Goal: Task Accomplishment & Management: Complete application form

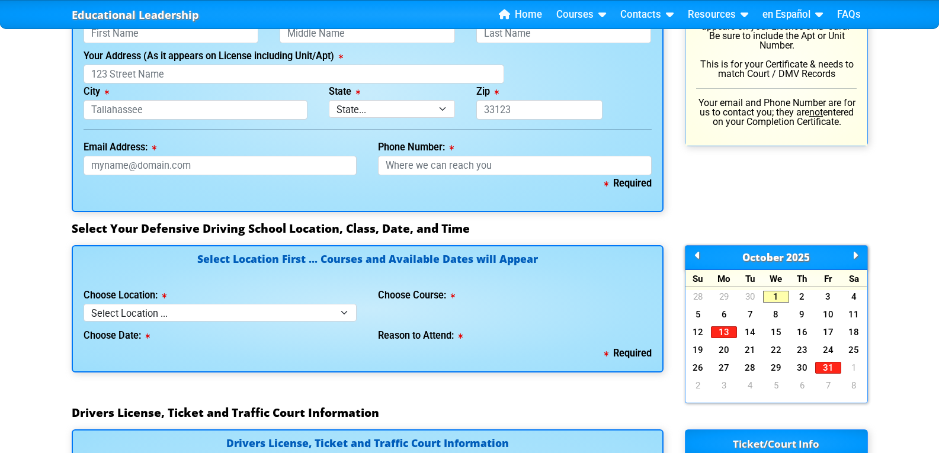
scroll to position [592, 0]
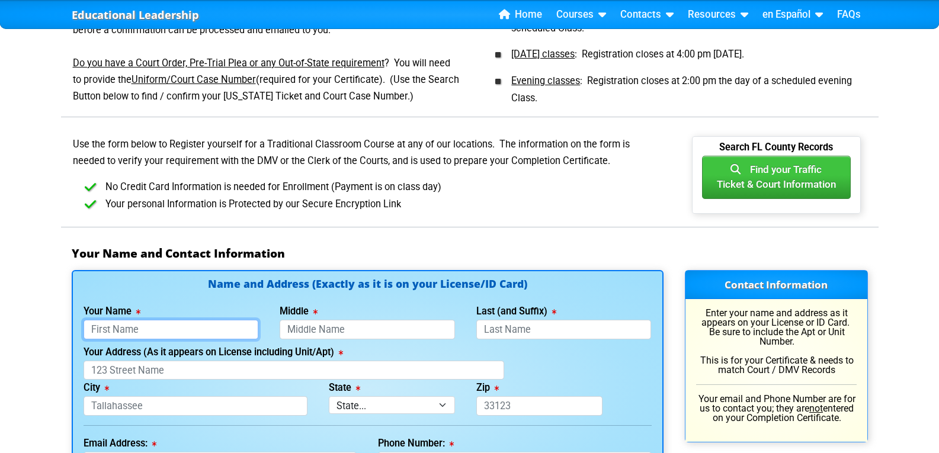
click at [108, 330] on input "Your Name" at bounding box center [171, 330] width 175 height 20
type input "[PERSON_NAME]"
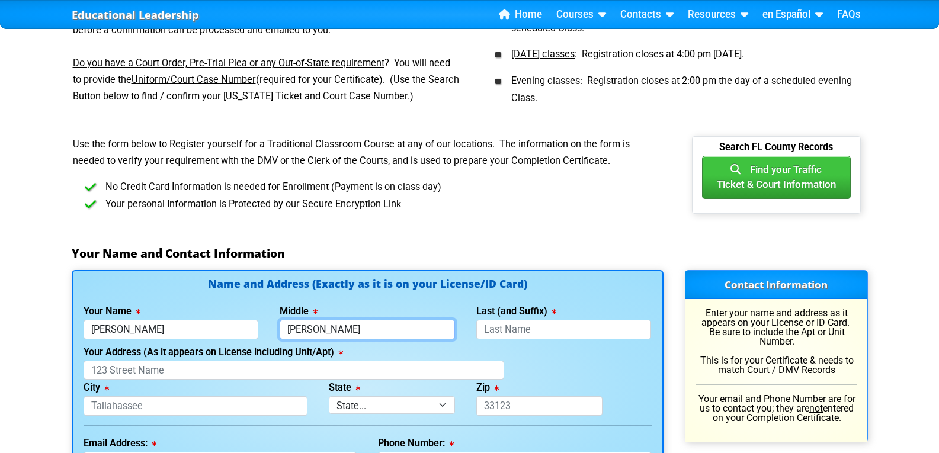
type input "[PERSON_NAME]"
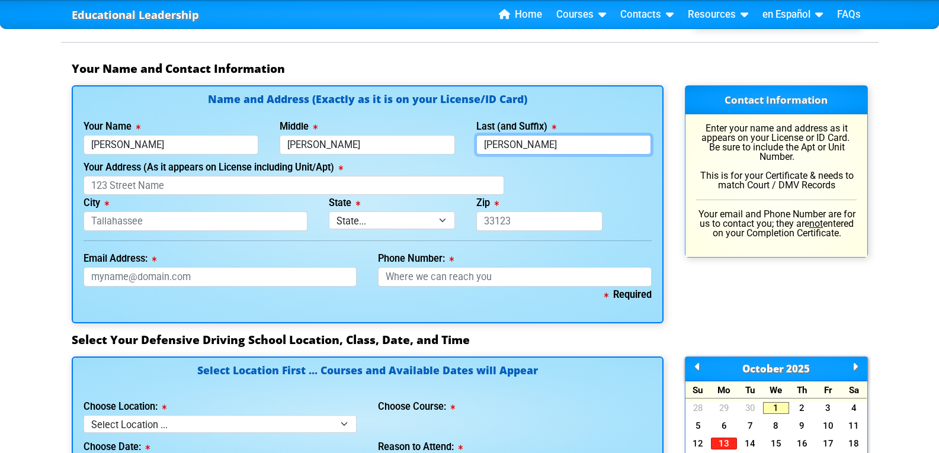
scroll to position [790, 0]
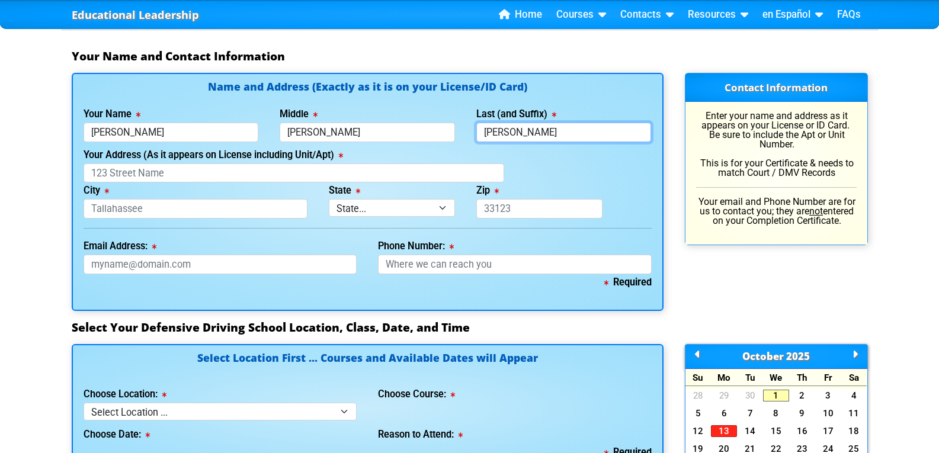
type input "[PERSON_NAME]"
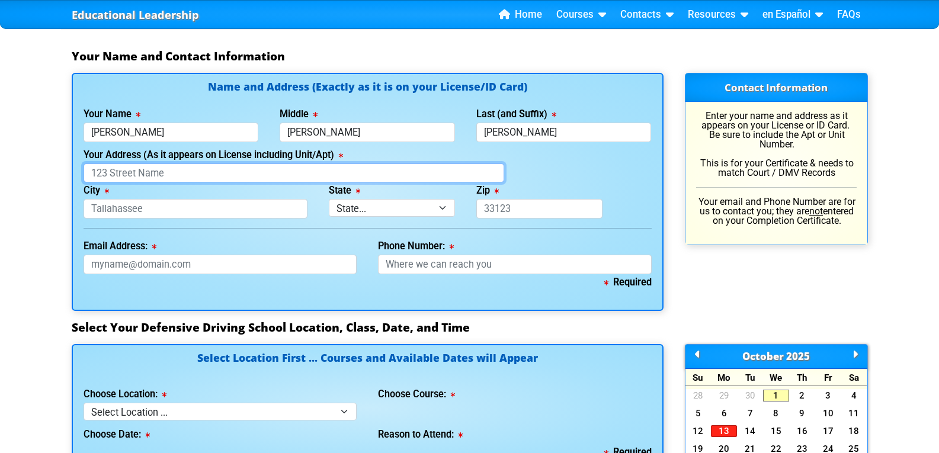
click at [129, 176] on input "Your Address (As it appears on License including Unit/Apt)" at bounding box center [294, 173] width 421 height 20
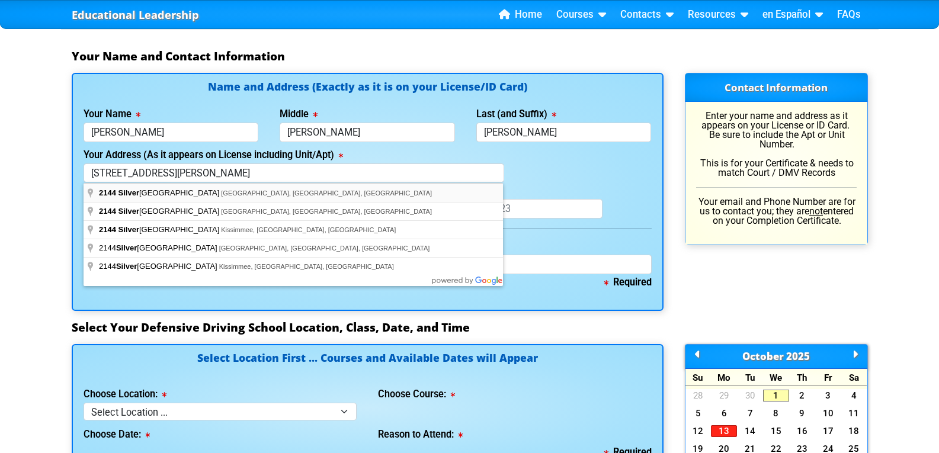
type input "[STREET_ADDRESS]"
type input "[PERSON_NAME]"
select select "{"fullName":"[US_STATE]","abbreviation":"FL","uniqueId":"1d559909-6cf0-4a4d-848…"
type input "33837"
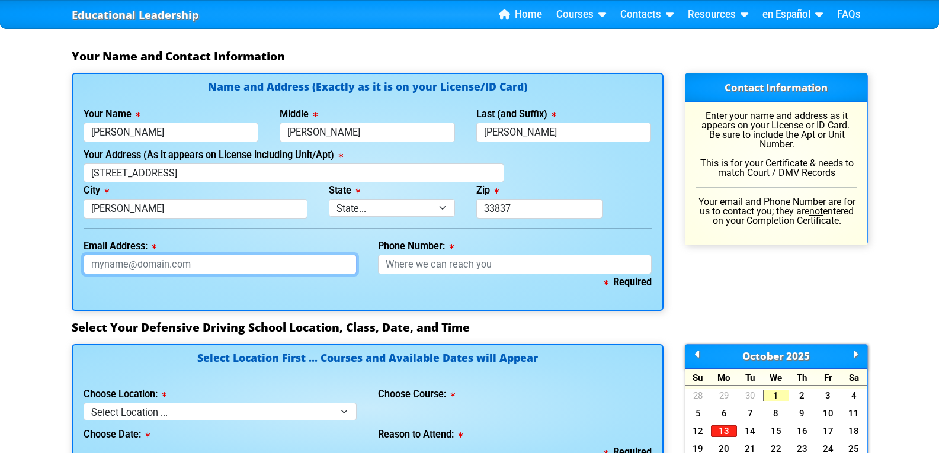
click at [123, 263] on input "Email Address:" at bounding box center [221, 265] width 274 height 20
type input "[EMAIL_ADDRESS][DOMAIN_NAME]"
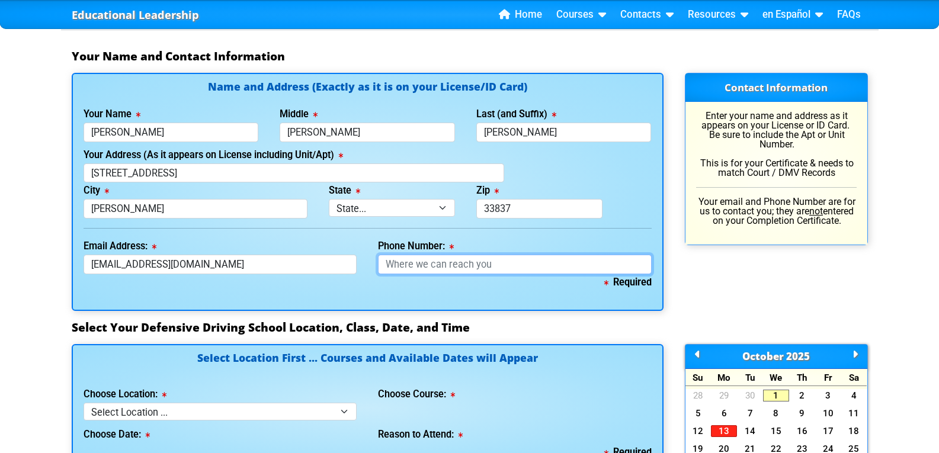
click at [411, 269] on input "Phone Number:" at bounding box center [515, 265] width 274 height 20
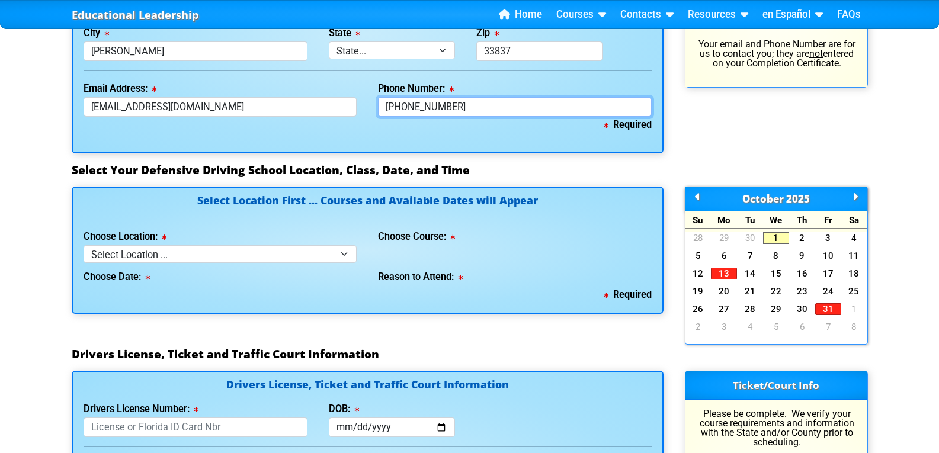
scroll to position [987, 0]
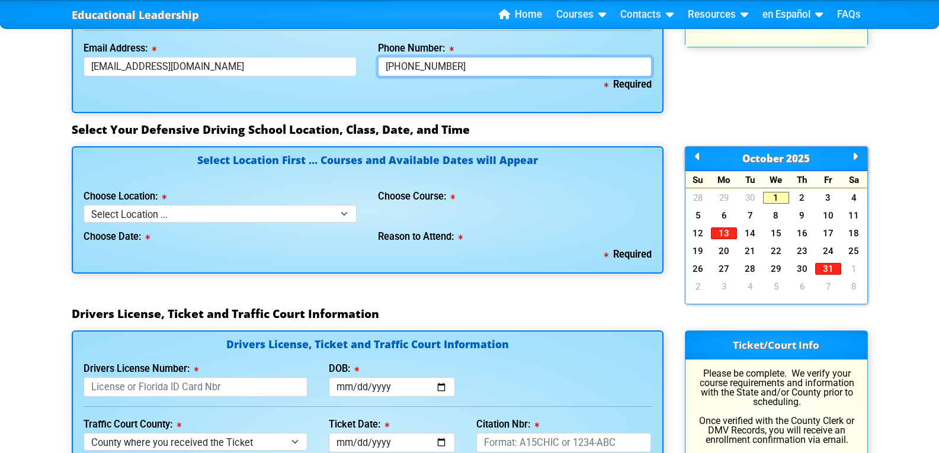
type input "[PHONE_NUMBER]"
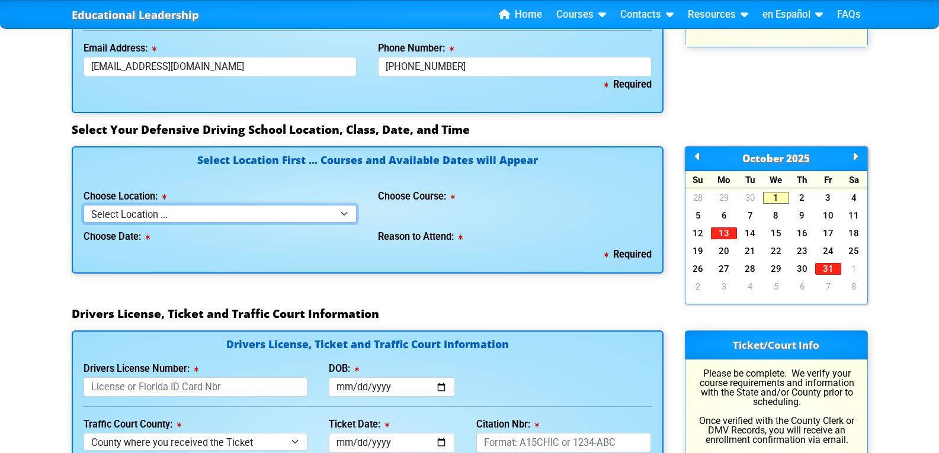
click at [225, 221] on select "Select Location ... Tampa Orlando Kissimmee [GEOGRAPHIC_DATA] - en español [GEO…" at bounding box center [221, 213] width 274 height 17
select select "7"
click at [84, 205] on select "Select Location ... Tampa Orlando Kissimmee [GEOGRAPHIC_DATA] - en español [GEO…" at bounding box center [221, 213] width 274 height 17
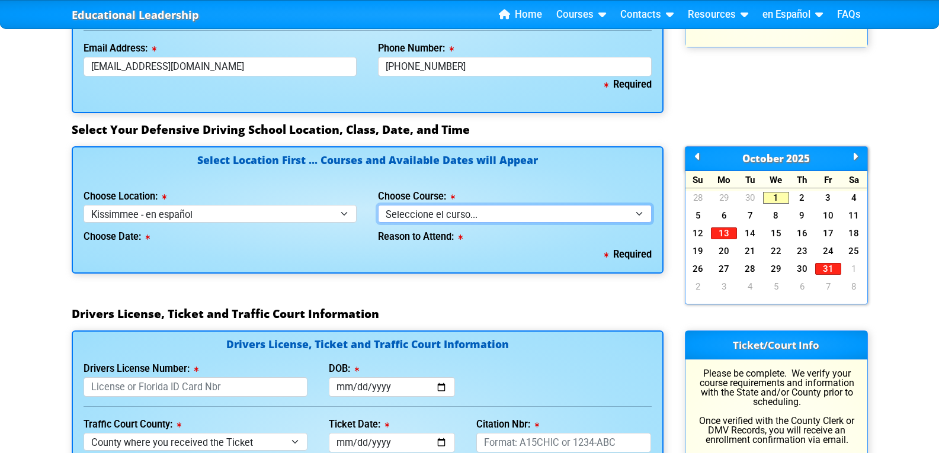
click at [449, 215] on select "Seleccione el curso... Clase de BDI de 4 horas (Curso básico y TCAC) Clase de 4…" at bounding box center [515, 213] width 274 height 17
select select "3"
click at [378, 205] on select "Seleccione el curso... Clase de BDI de 4 horas (Curso básico y TCAC) Clase de 4…" at bounding box center [515, 213] width 274 height 17
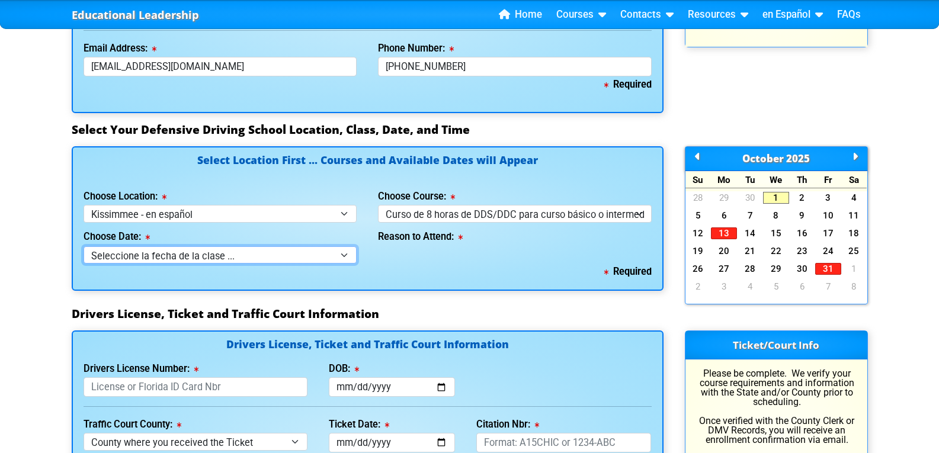
click at [345, 252] on select "Seleccione la fecha de la clase ... 22 de octubure -- (Miércoles de 9:30am-6:30…" at bounding box center [221, 254] width 274 height 17
select select "[DATE], 11"
click at [84, 246] on select "Seleccione la fecha de la clase ... 22 de octubure -- (Miércoles de 9:30am-6:30…" at bounding box center [221, 254] width 274 height 17
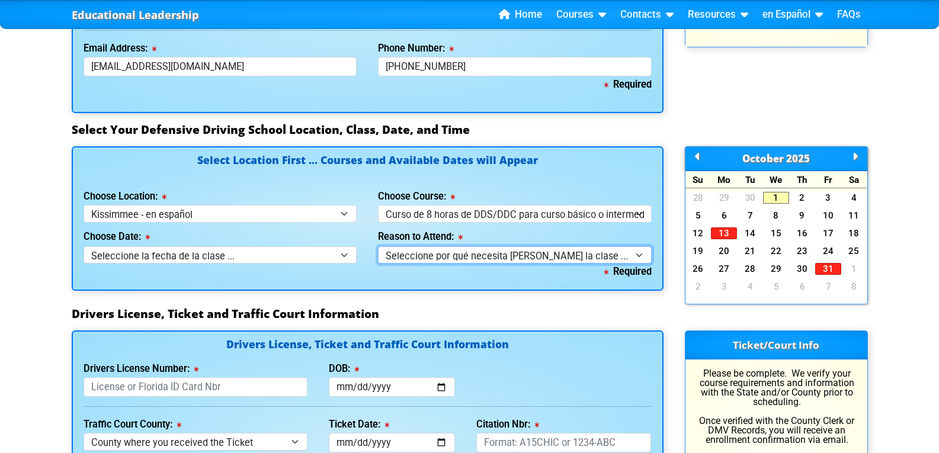
click at [449, 254] on select "Seleccione por qué necesita [PERSON_NAME] la clase ... Orden judicial - Curso i…" at bounding box center [515, 254] width 274 height 17
select select "8 Hour DDS/Intermediate - Court Ordered"
click at [378, 246] on select "Seleccione por qué necesita [PERSON_NAME] la clase ... Orden judicial - Curso i…" at bounding box center [515, 254] width 274 height 17
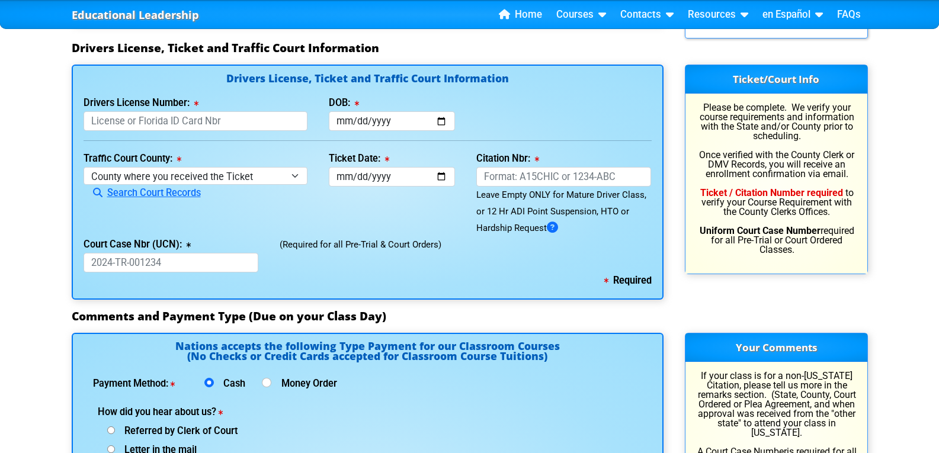
scroll to position [1284, 0]
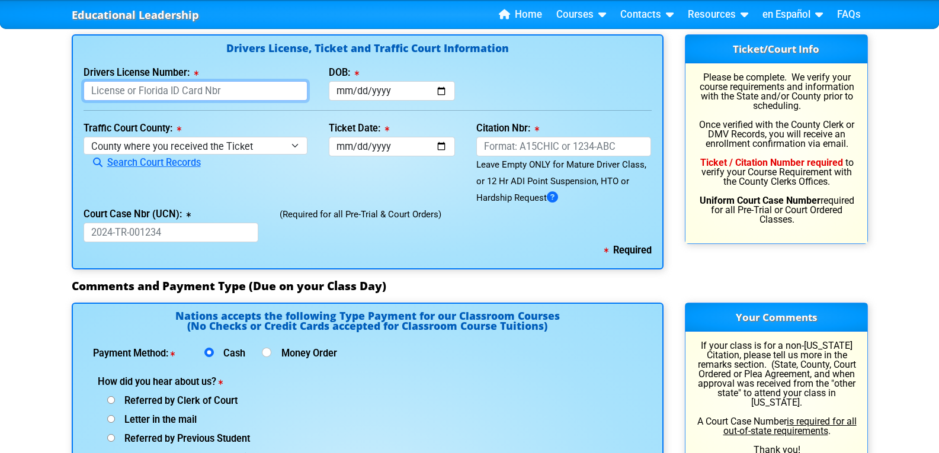
click at [120, 94] on input "Drivers License Number:" at bounding box center [196, 91] width 225 height 20
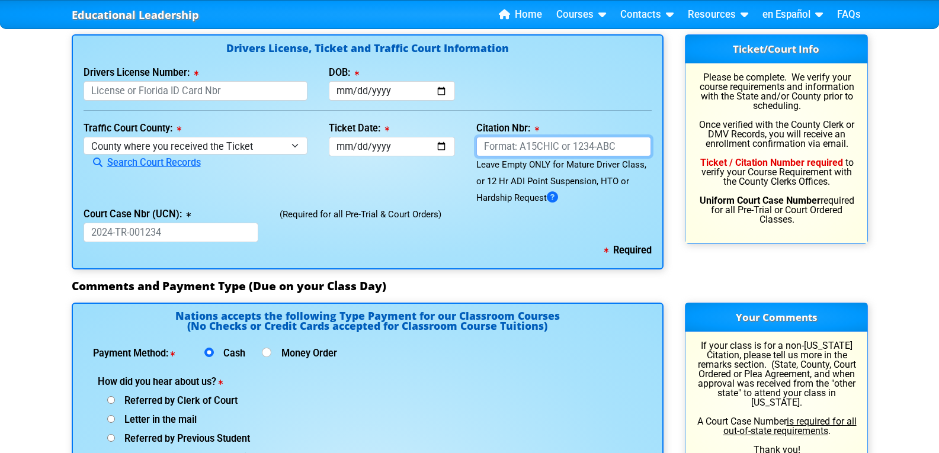
click at [505, 143] on input "Citation Nbr:" at bounding box center [563, 147] width 175 height 20
type input "ALIJ2E"
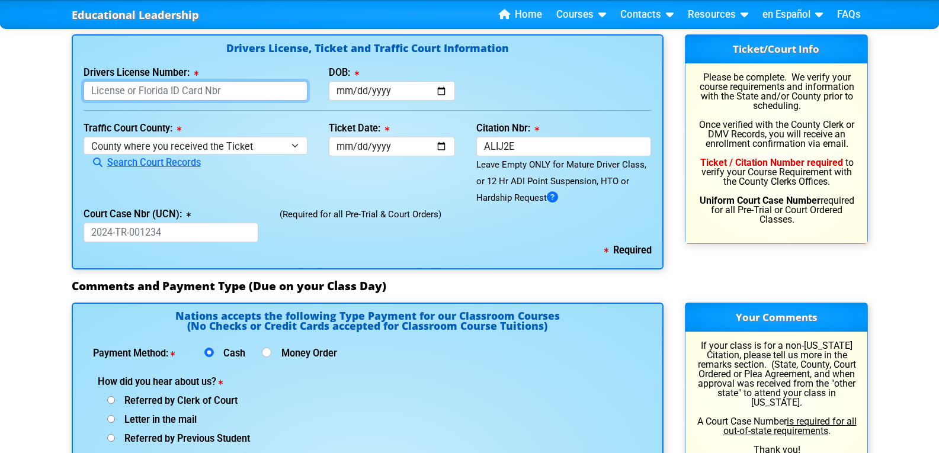
click at [127, 86] on input "Drivers License Number:" at bounding box center [196, 91] width 225 height 20
type input "S238221556000"
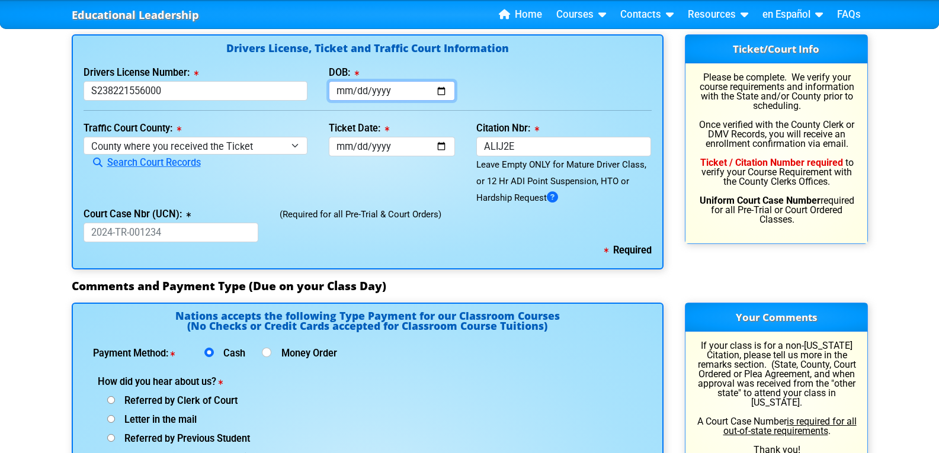
click at [351, 100] on input "DOB:" at bounding box center [392, 91] width 126 height 20
type input "[DATE]"
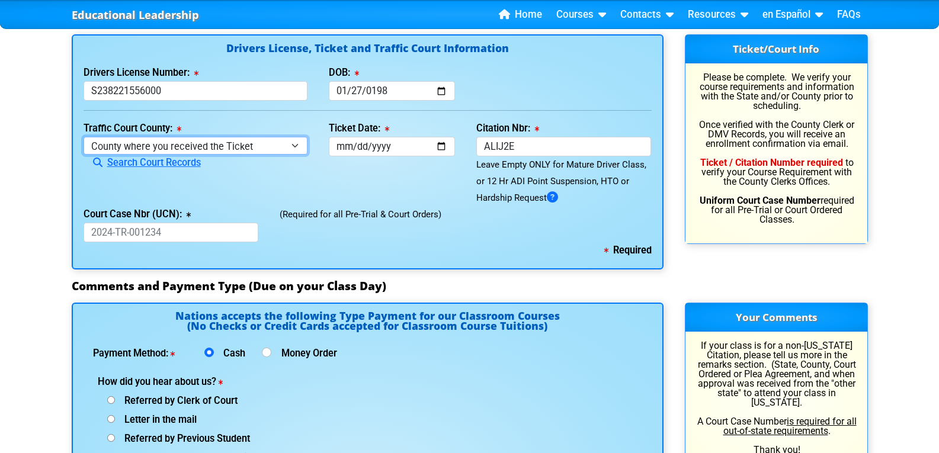
click at [293, 141] on select "County where you received the Ticket Out of State Out of State - [US_STATE] Out…" at bounding box center [196, 145] width 225 height 17
select select "{"countyName":"Polk","state":"[US_STATE]","uniqueId":"e7286f44-5574-4ff7-a3b5-a…"
click at [84, 137] on select "County where you received the Ticket Out of State Out of State - [US_STATE] Out…" at bounding box center [196, 145] width 225 height 17
click at [377, 148] on input "Ticket Date:" at bounding box center [392, 147] width 126 height 20
click at [347, 143] on input "Ticket Date:" at bounding box center [392, 147] width 126 height 20
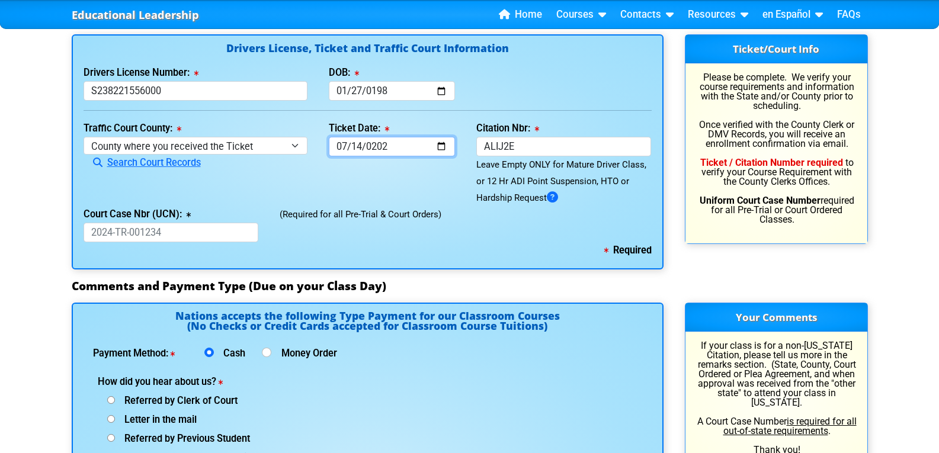
type input "[DATE]"
click at [379, 190] on div "Ticket Date: [DATE]" at bounding box center [392, 163] width 148 height 86
click at [179, 233] on input "Court Case Nbr (UCN):" at bounding box center [171, 233] width 175 height 20
paste input "53-2025-TR-050549-A000-BA"
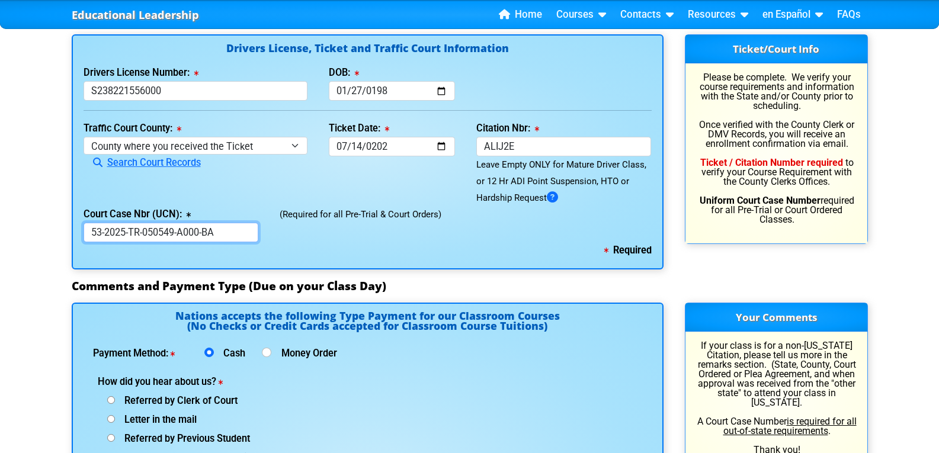
type input "53-2025-TR-050549-A000-BA"
click at [505, 149] on input "ALIJ2E" at bounding box center [563, 147] width 175 height 20
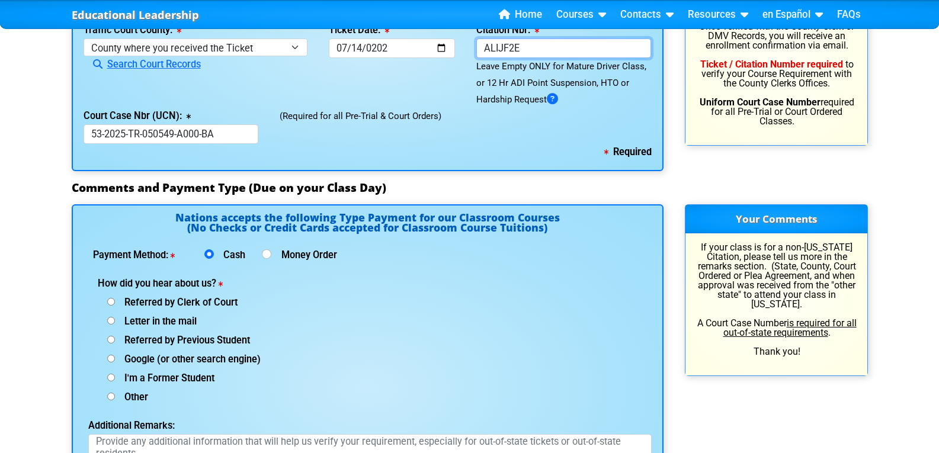
scroll to position [1481, 0]
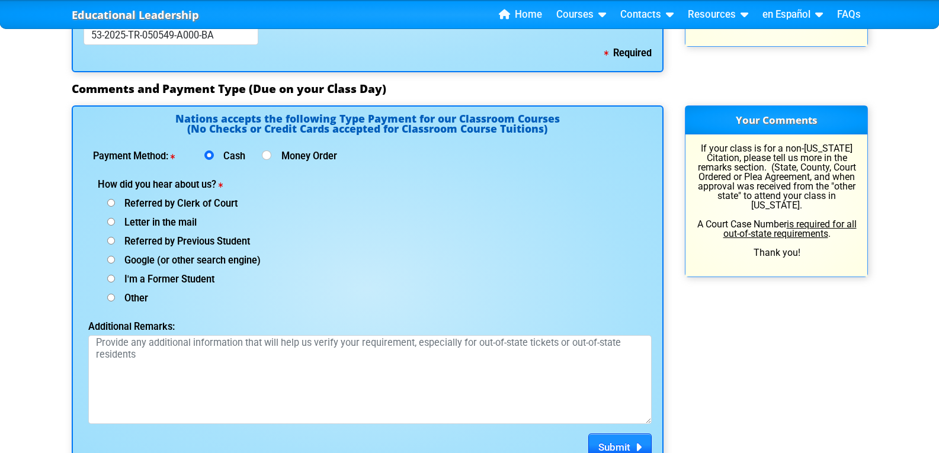
type input "ALIJF2E"
click at [110, 259] on input "Google (or other search engine)" at bounding box center [111, 260] width 8 height 8
radio input "true"
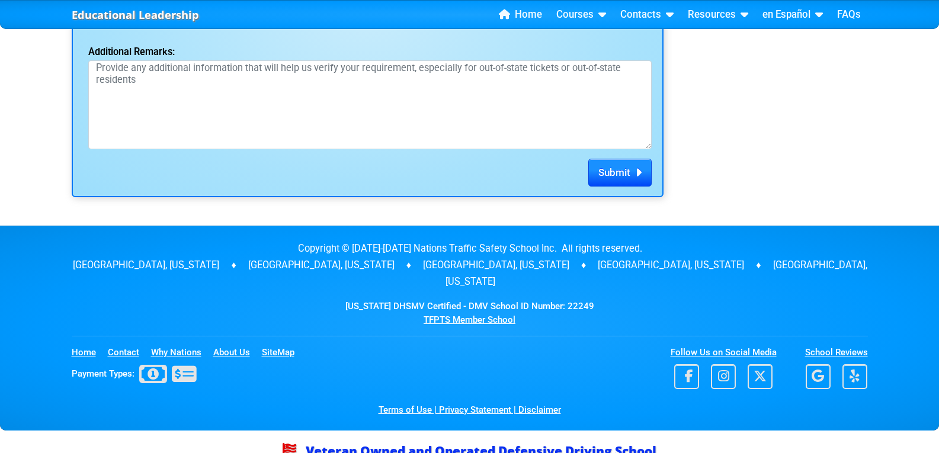
scroll to position [1761, 0]
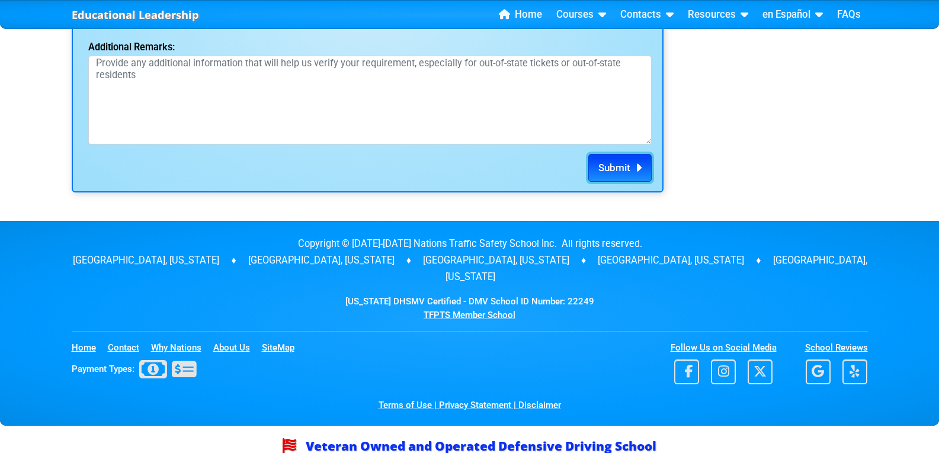
click at [620, 166] on span "Submit" at bounding box center [614, 168] width 32 height 12
